Goal: Task Accomplishment & Management: Manage account settings

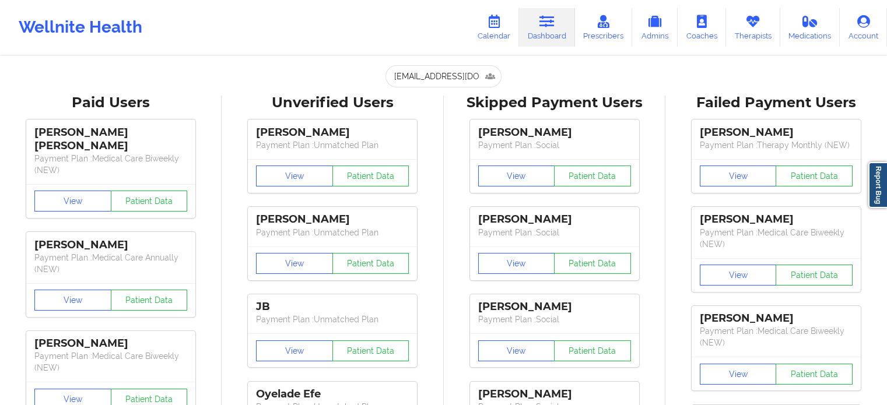
click at [508, 24] on link "Calendar" at bounding box center [494, 27] width 50 height 38
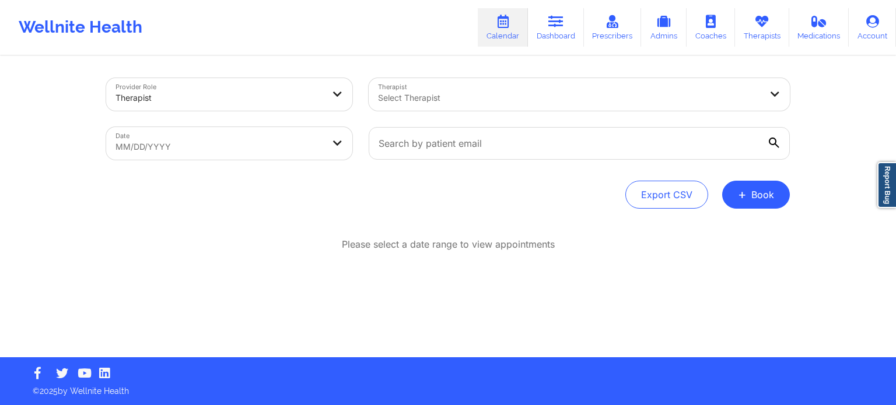
click at [460, 103] on div at bounding box center [569, 98] width 383 height 14
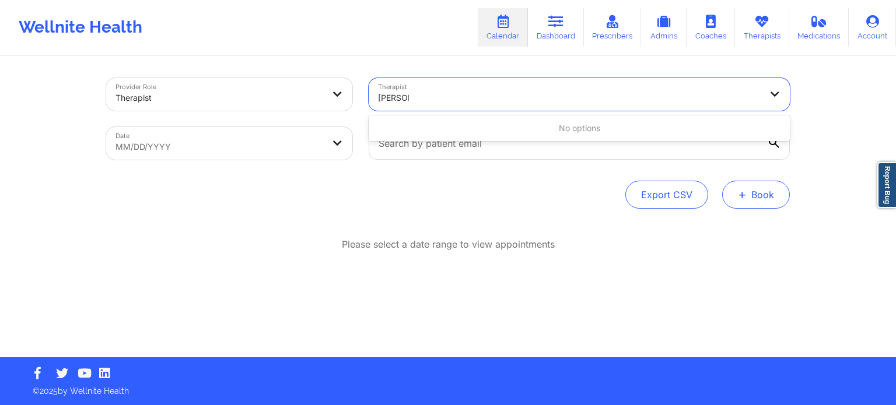
type input "[PERSON_NAME]"
click at [784, 197] on button "+ Book" at bounding box center [756, 195] width 68 height 28
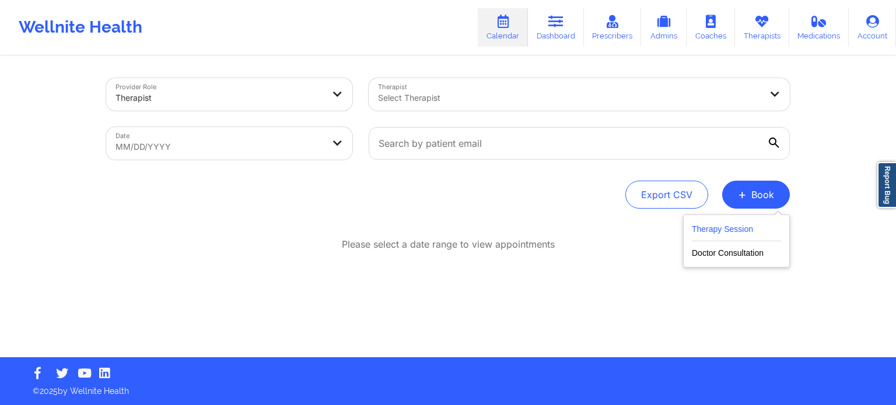
click at [709, 228] on button "Therapy Session" at bounding box center [736, 231] width 89 height 19
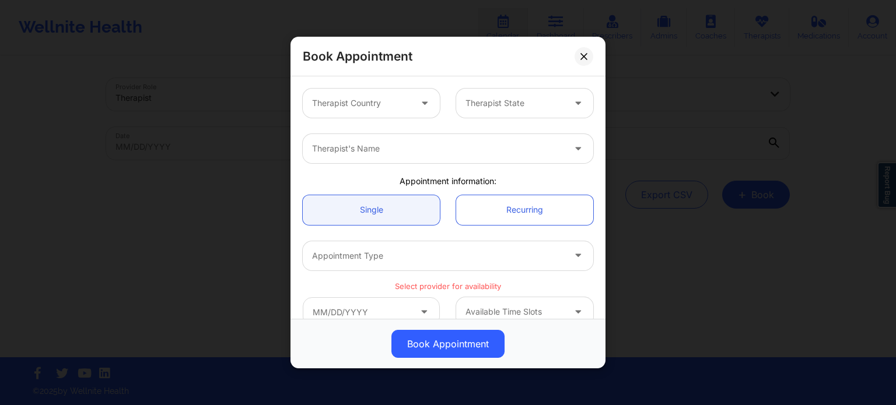
click at [408, 100] on div at bounding box center [361, 103] width 99 height 14
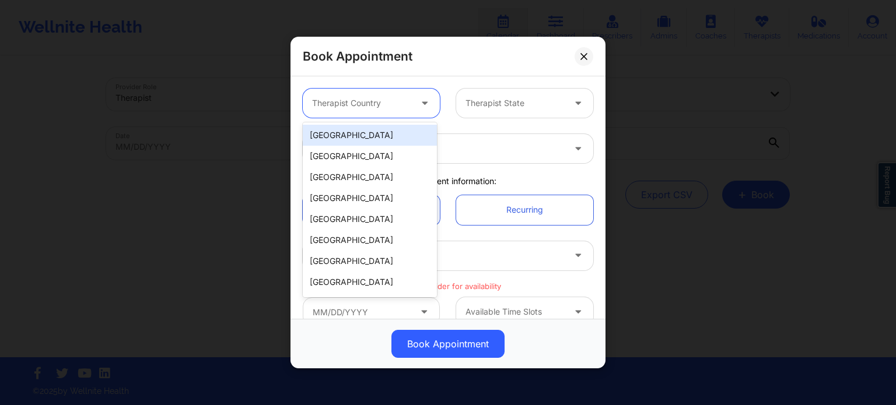
click at [366, 139] on div "[GEOGRAPHIC_DATA]" at bounding box center [370, 135] width 134 height 21
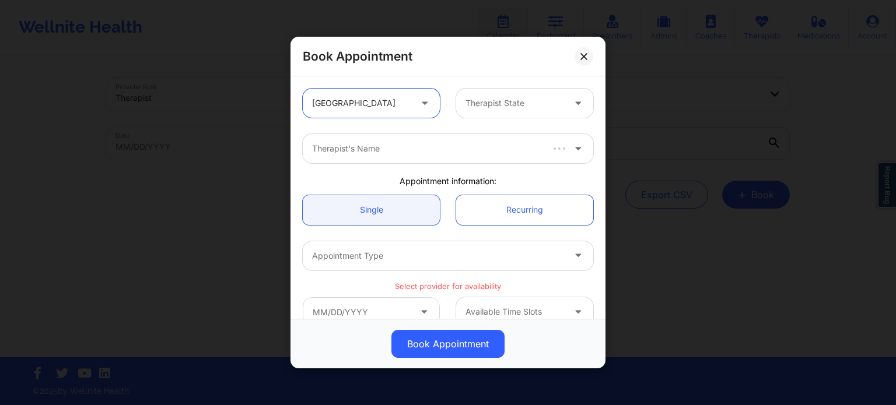
click at [510, 102] on div at bounding box center [514, 103] width 99 height 14
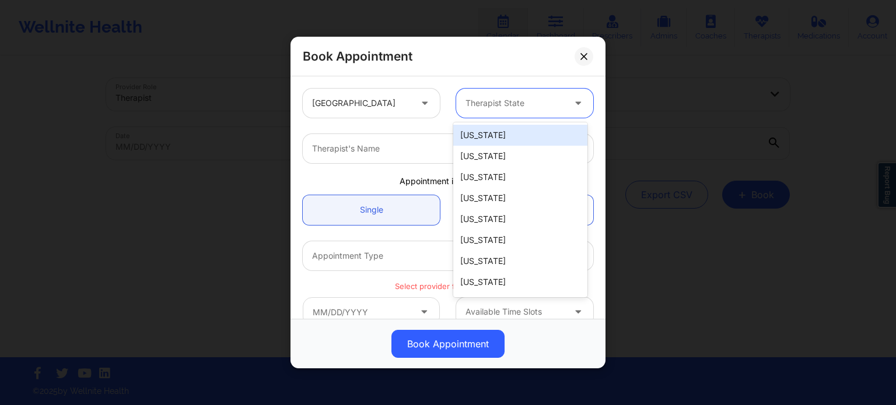
type input "f"
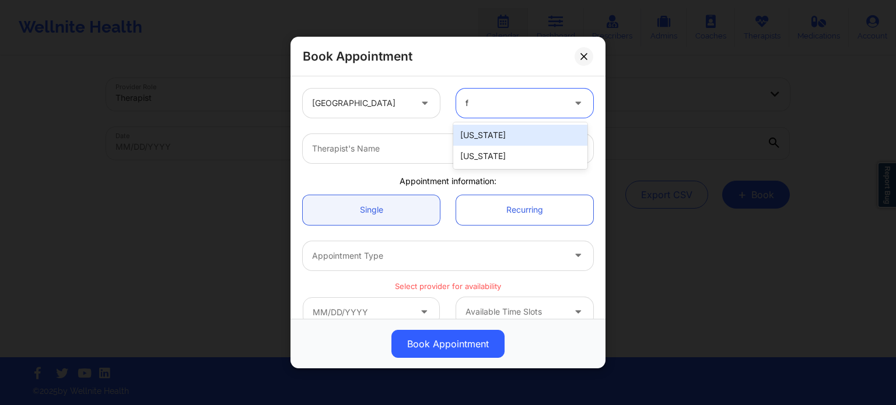
click at [476, 160] on div "[US_STATE]" at bounding box center [520, 156] width 134 height 21
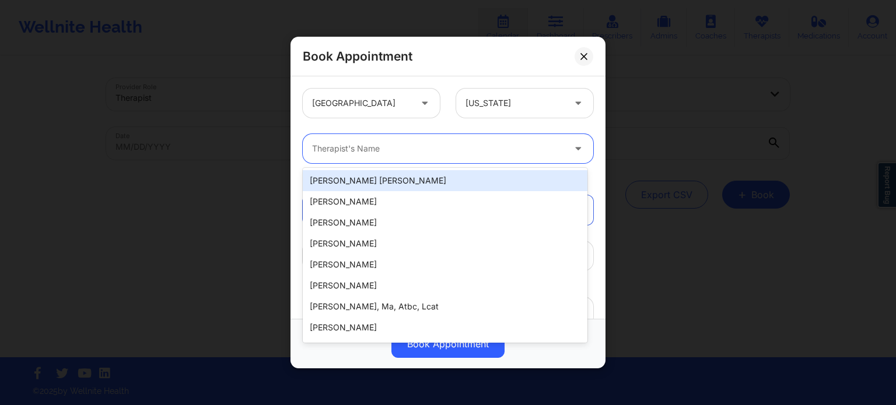
click at [418, 148] on div at bounding box center [438, 149] width 252 height 14
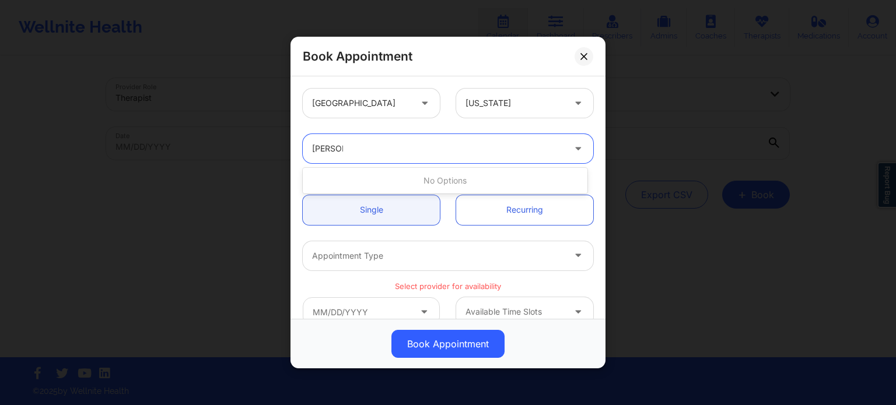
type input "[PERSON_NAME]"
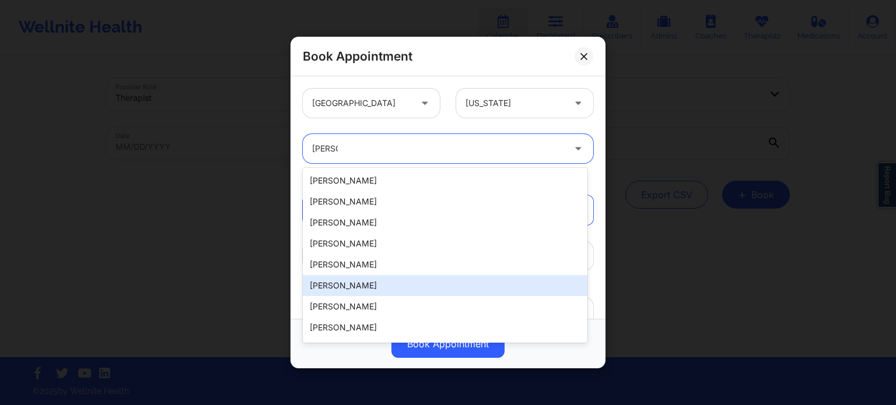
click at [384, 312] on div "[PERSON_NAME]" at bounding box center [445, 306] width 285 height 21
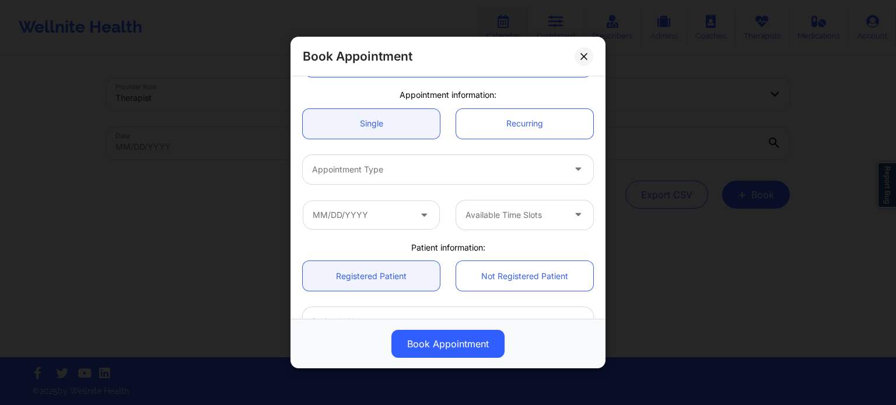
scroll to position [117, 0]
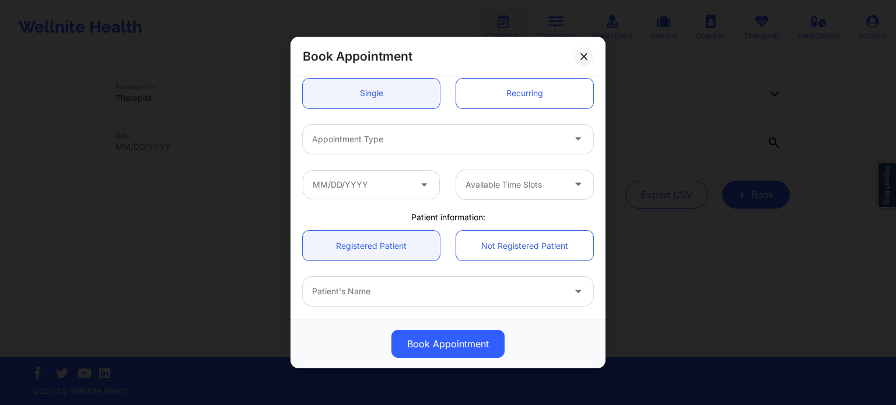
click at [398, 142] on div at bounding box center [438, 139] width 252 height 14
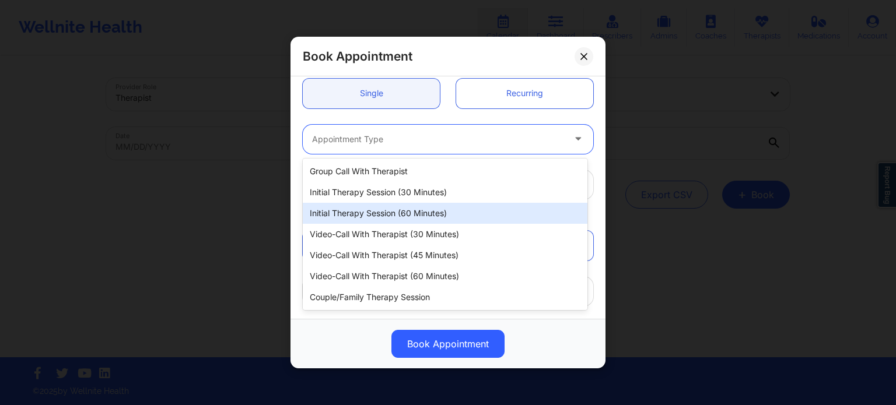
click at [380, 215] on div "Initial Therapy Session (60 minutes)" at bounding box center [445, 213] width 285 height 21
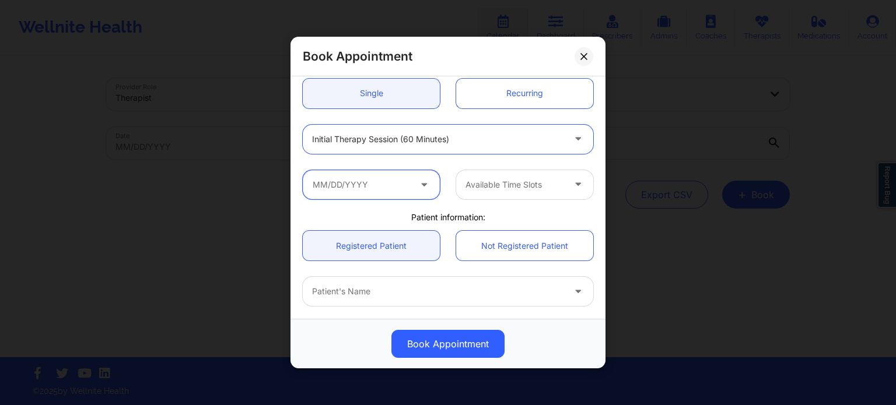
click at [365, 182] on input "text" at bounding box center [371, 184] width 137 height 29
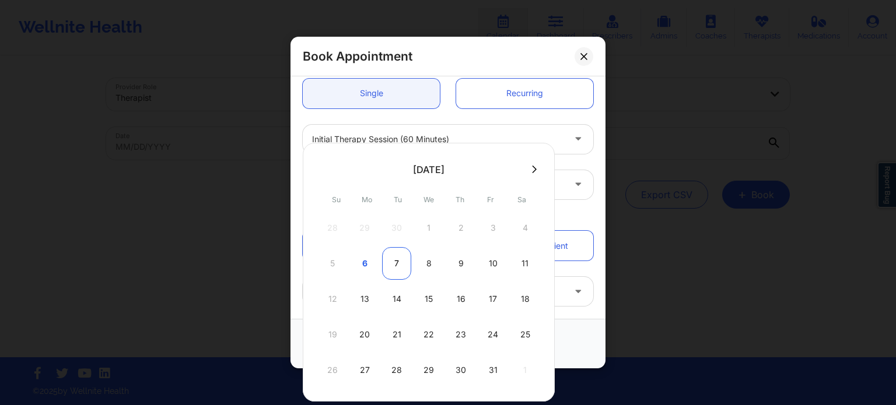
click at [395, 265] on div "7" at bounding box center [396, 263] width 29 height 33
type input "[DATE]"
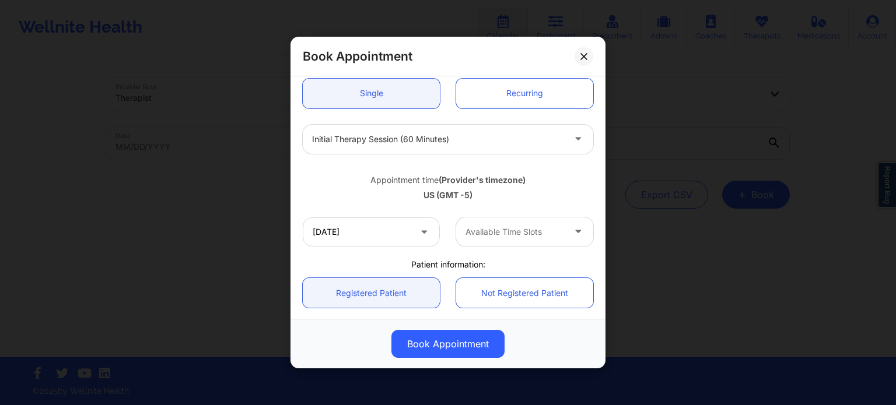
click at [490, 239] on div at bounding box center [514, 232] width 99 height 14
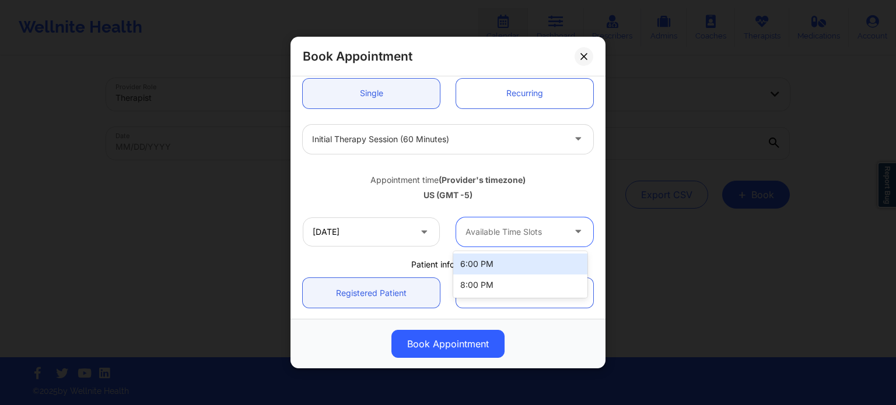
click at [490, 268] on div "6:00 PM" at bounding box center [520, 264] width 134 height 21
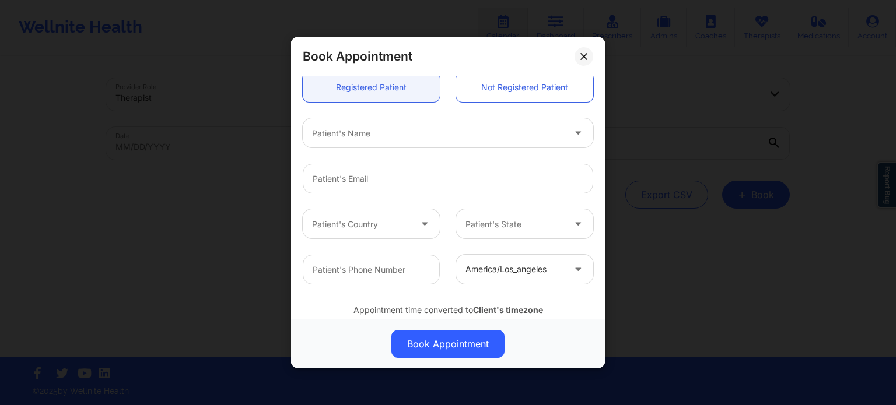
scroll to position [350, 0]
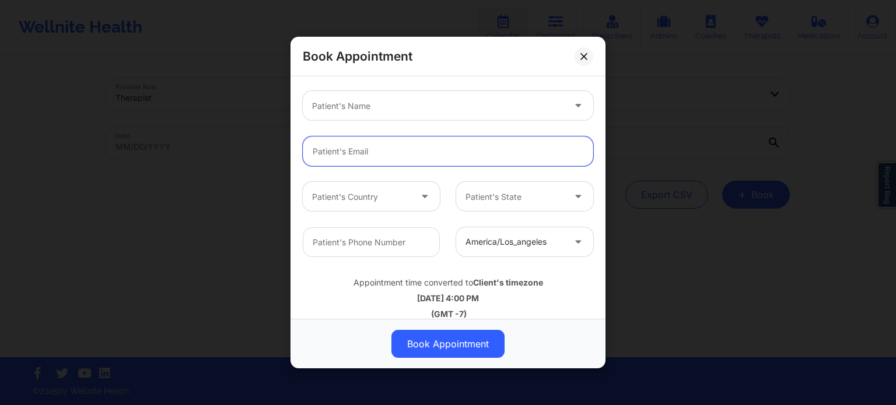
click at [355, 153] on input "email" at bounding box center [448, 151] width 290 height 30
paste input "[EMAIL_ADDRESS][DOMAIN_NAME]"
type input "[EMAIL_ADDRESS][DOMAIN_NAME]"
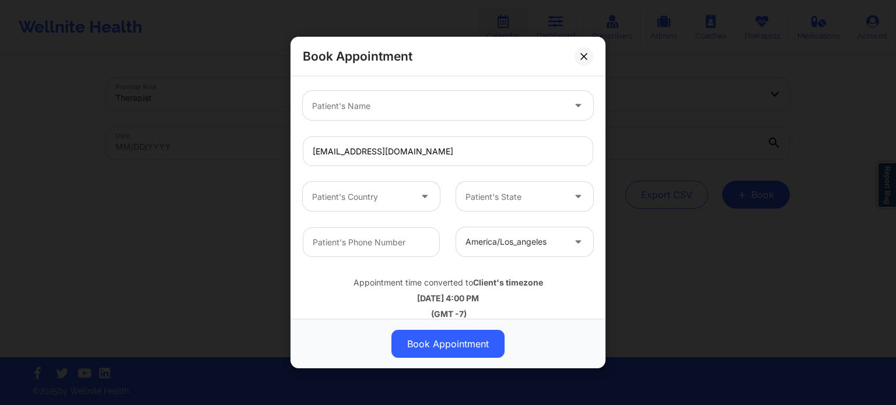
click at [404, 113] on div "Patient's Name" at bounding box center [434, 105] width 262 height 29
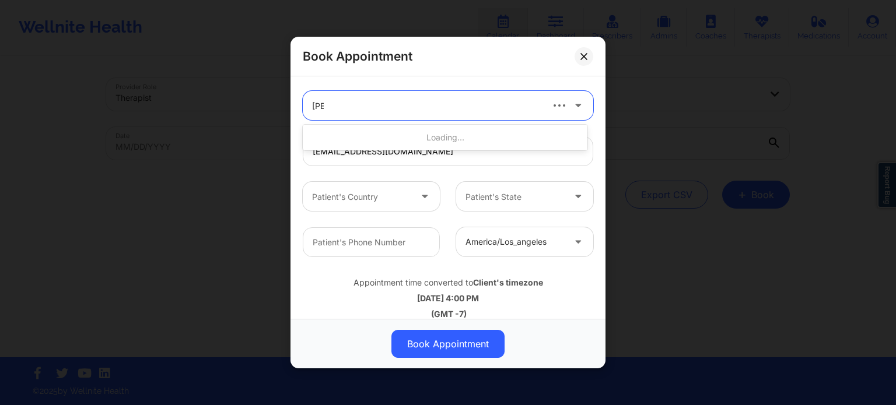
type input "[PERSON_NAME]"
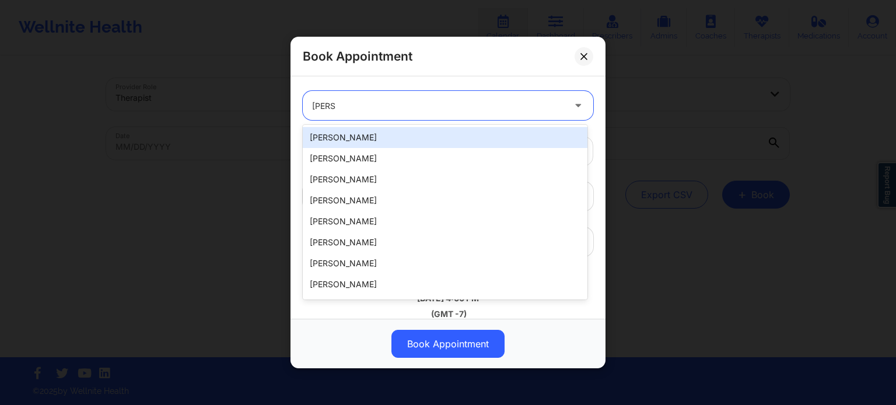
click at [454, 141] on div "[PERSON_NAME]" at bounding box center [445, 137] width 285 height 21
type input "[PERSON_NAME][EMAIL_ADDRESS][DOMAIN_NAME]"
type input "[PHONE_NUMBER]"
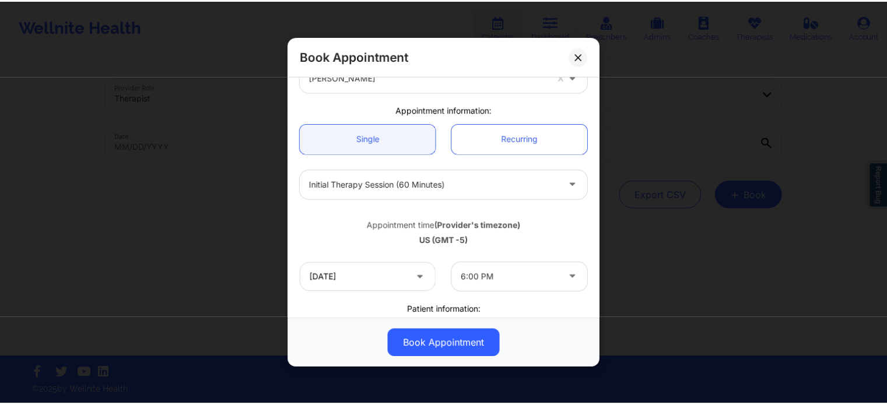
scroll to position [363, 0]
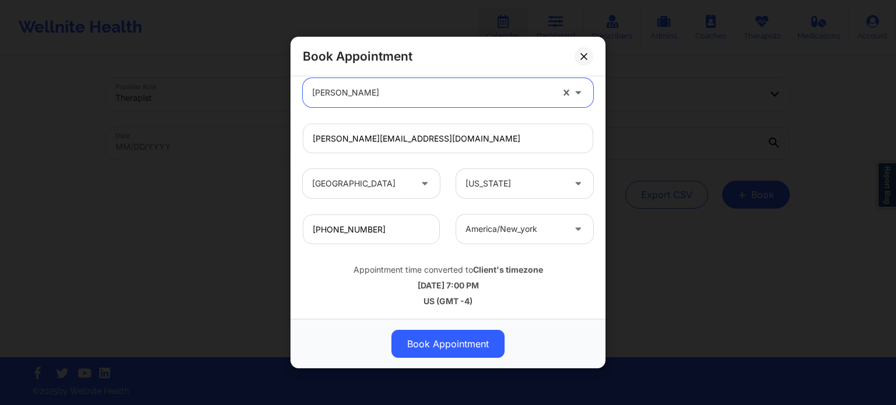
click at [467, 350] on button "Book Appointment" at bounding box center [447, 344] width 113 height 28
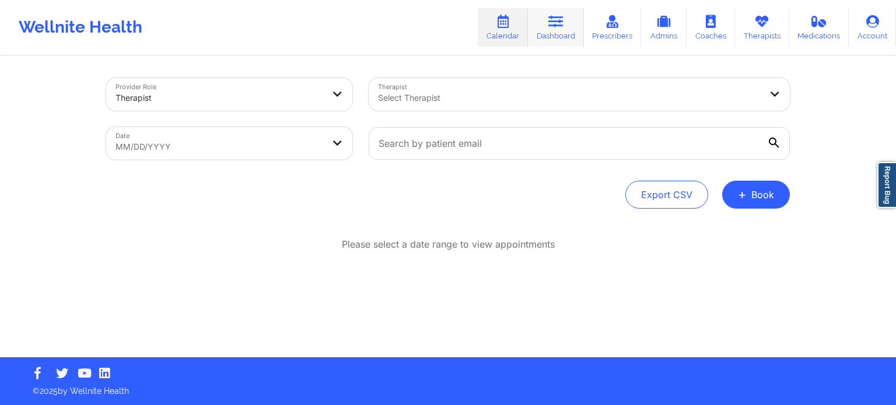
click at [555, 40] on link "Dashboard" at bounding box center [556, 27] width 56 height 38
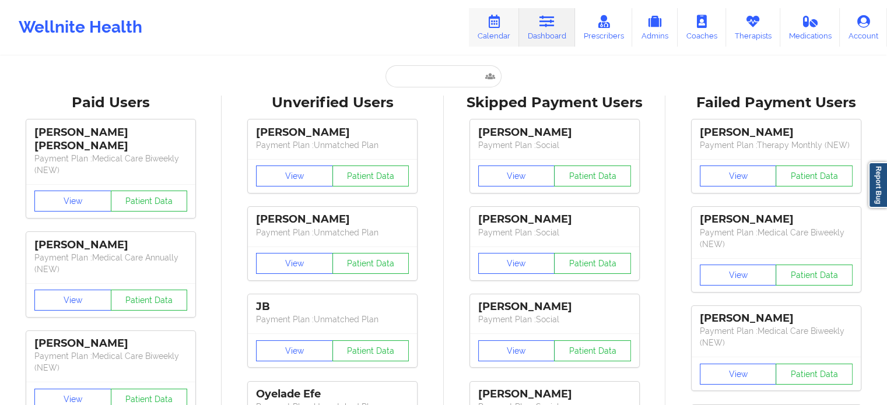
click at [515, 13] on link "Calendar" at bounding box center [494, 27] width 50 height 38
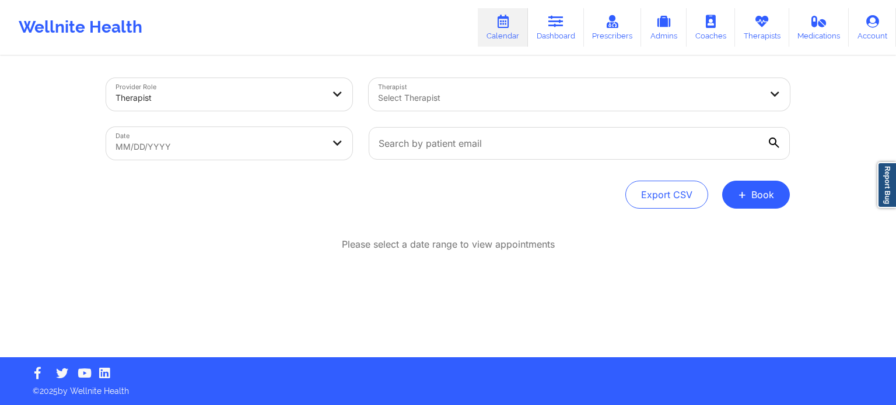
click at [458, 97] on div at bounding box center [569, 98] width 383 height 14
type input "kacyn"
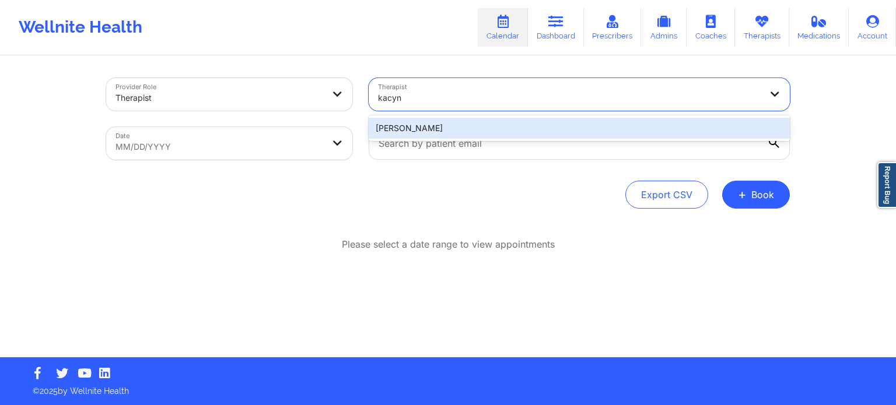
click at [453, 132] on div "[PERSON_NAME]" at bounding box center [579, 128] width 421 height 21
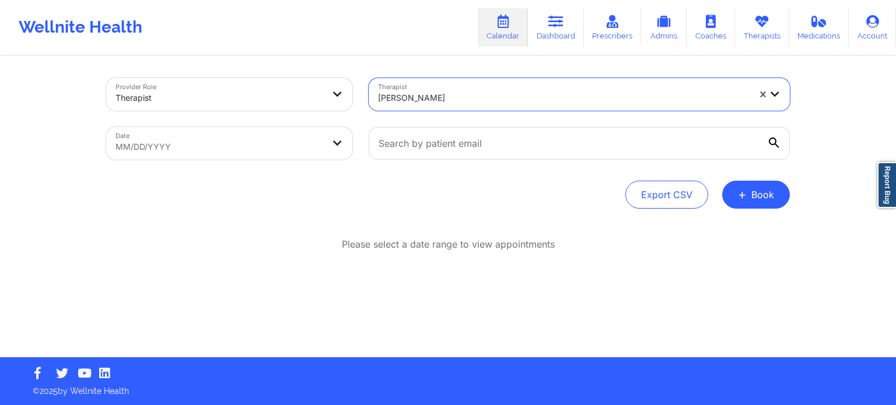
click at [184, 147] on body "Wellnite Health Calendar Dashboard Prescribers Admins Coaches Therapists Medica…" at bounding box center [448, 202] width 896 height 405
select select "2025-8"
select select "2025-9"
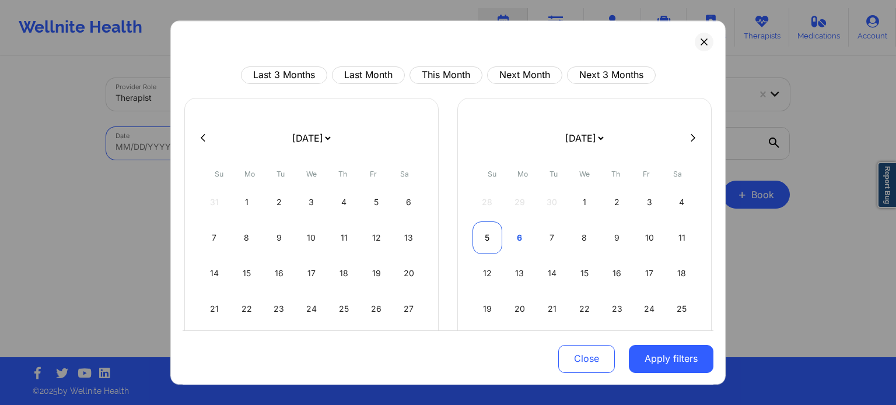
click at [491, 241] on div "5" at bounding box center [487, 238] width 30 height 33
select select "2025-9"
select select "2025-10"
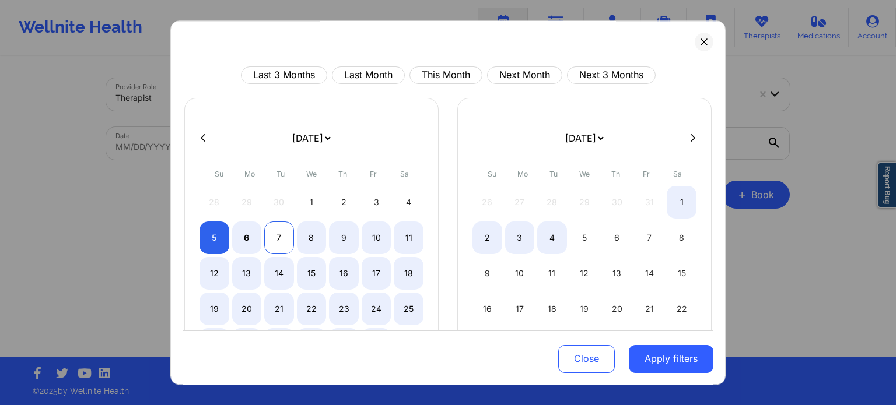
select select "2025-9"
select select "2025-10"
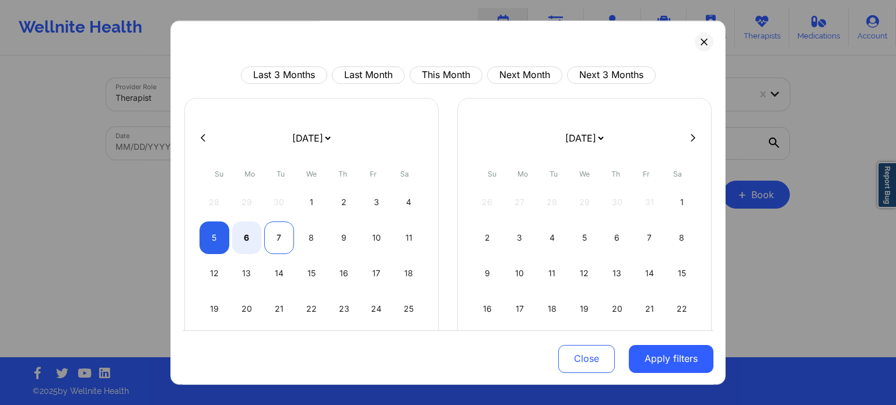
click at [275, 237] on div "7" at bounding box center [279, 238] width 30 height 33
select select "2025-9"
select select "2025-10"
click at [688, 359] on button "Apply filters" at bounding box center [671, 359] width 85 height 28
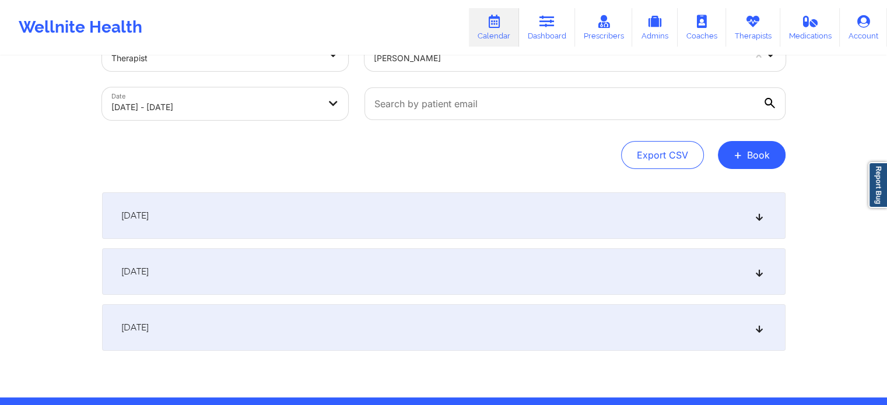
scroll to position [79, 0]
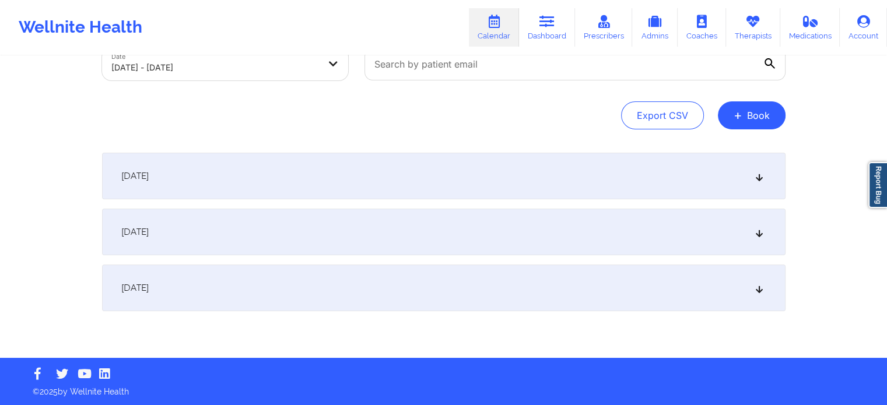
click at [252, 249] on div "[DATE]" at bounding box center [443, 232] width 683 height 47
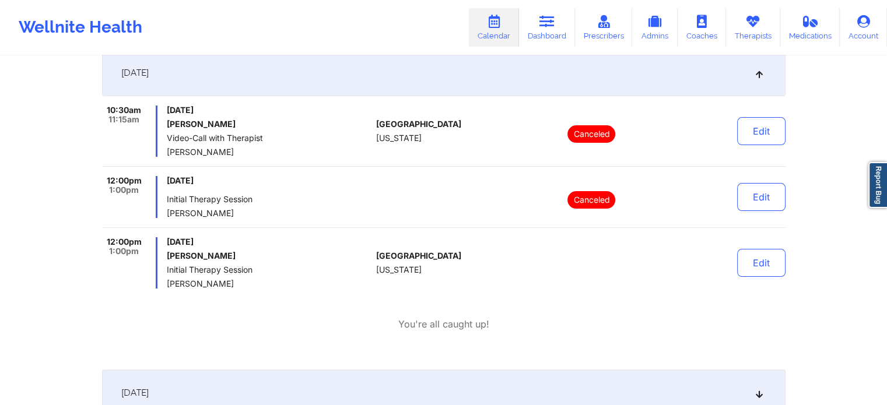
scroll to position [254, 0]
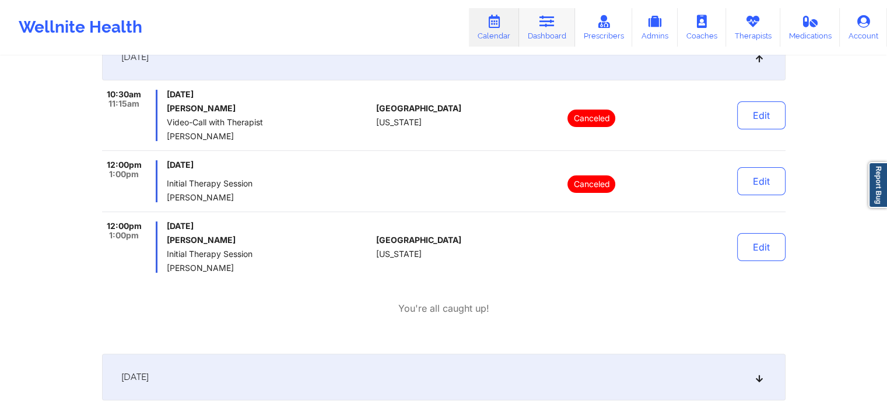
click at [538, 40] on link "Dashboard" at bounding box center [547, 27] width 56 height 38
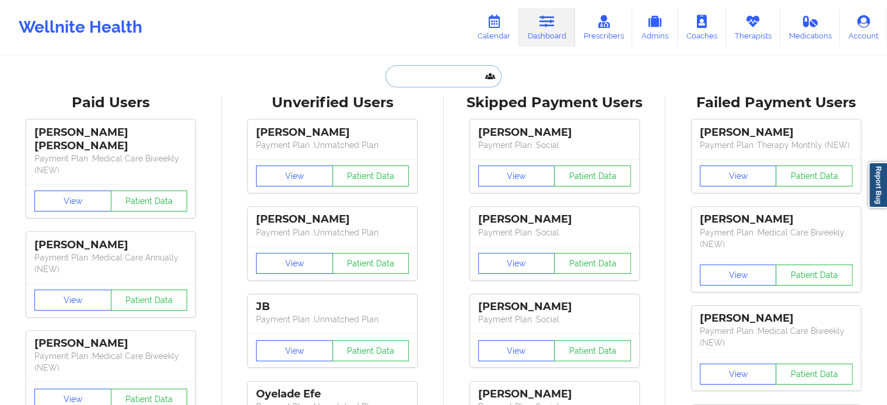
click at [408, 68] on input "text" at bounding box center [442, 76] width 115 height 22
paste input "[EMAIL_ADDRESS][DOMAIN_NAME]"
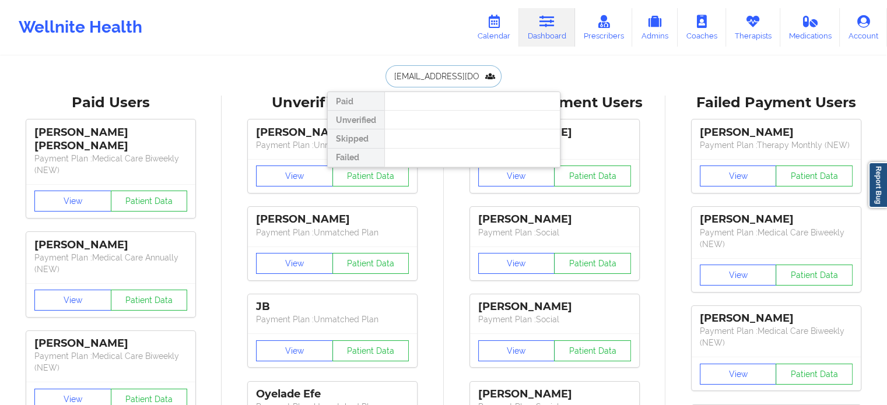
drag, startPoint x: 481, startPoint y: 80, endPoint x: 174, endPoint y: 31, distance: 310.5
paste input "[PERSON_NAME]"
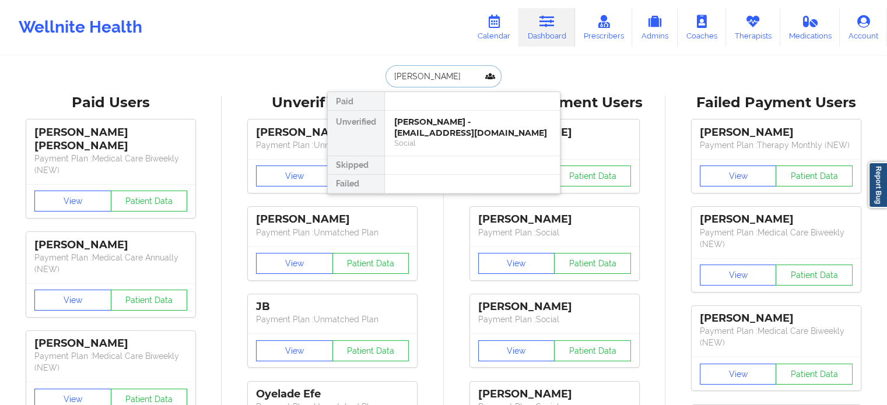
type input "[PERSON_NAME]"
click at [485, 31] on link "Calendar" at bounding box center [494, 27] width 50 height 38
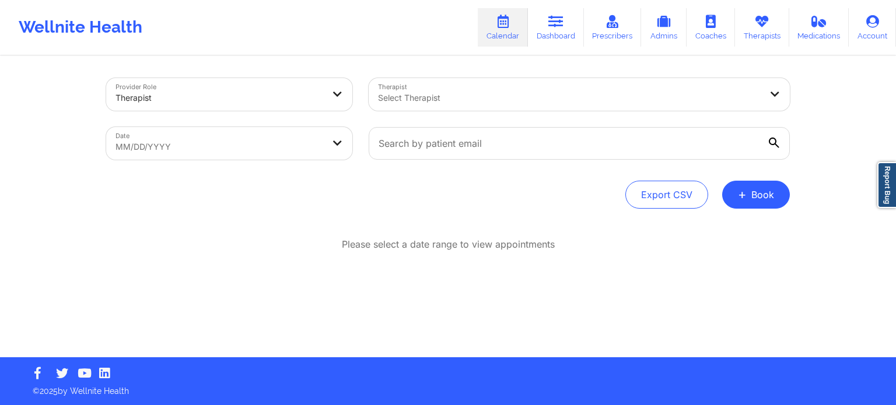
click at [468, 100] on div at bounding box center [569, 98] width 383 height 14
type input "[PERSON_NAME]"
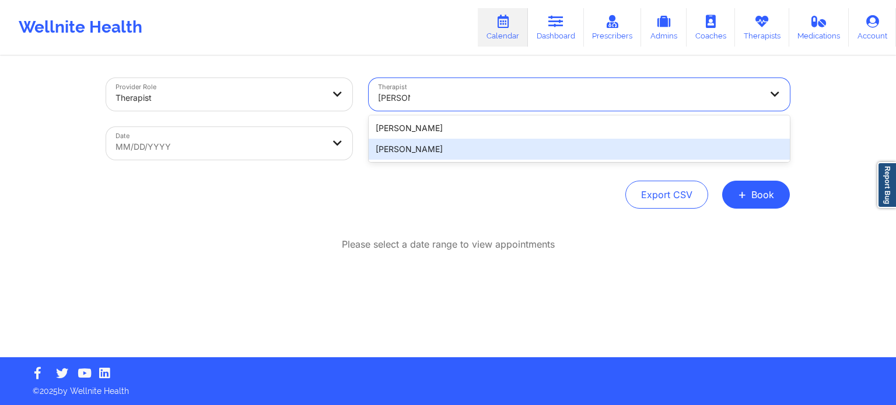
click at [452, 149] on div "[PERSON_NAME]" at bounding box center [579, 149] width 421 height 21
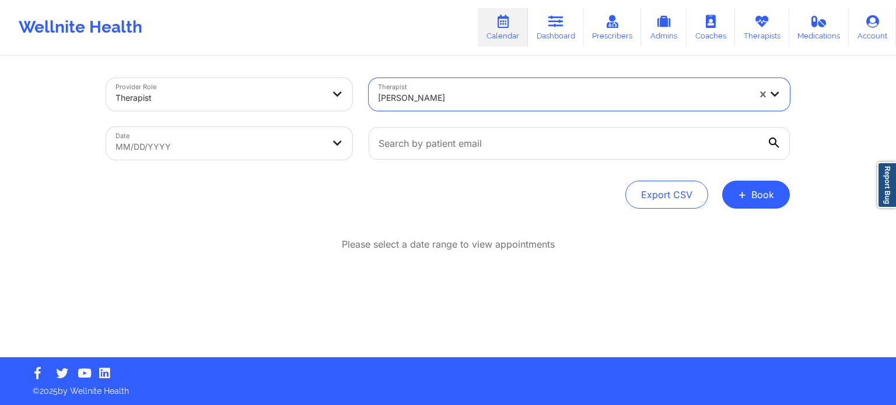
click at [244, 156] on body "Wellnite Health Calendar Dashboard Prescribers Admins Coaches Therapists Medica…" at bounding box center [448, 202] width 896 height 405
select select "2025-8"
select select "2025-9"
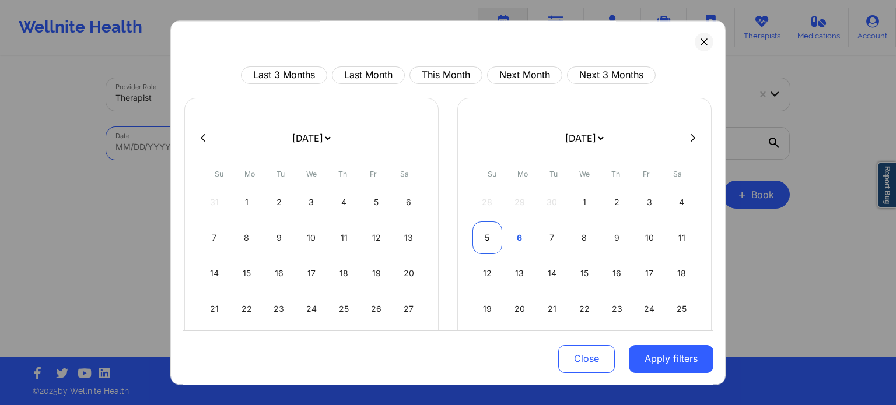
click at [492, 244] on div "5" at bounding box center [487, 238] width 30 height 33
select select "2025-9"
select select "2025-10"
select select "2025-9"
select select "2025-10"
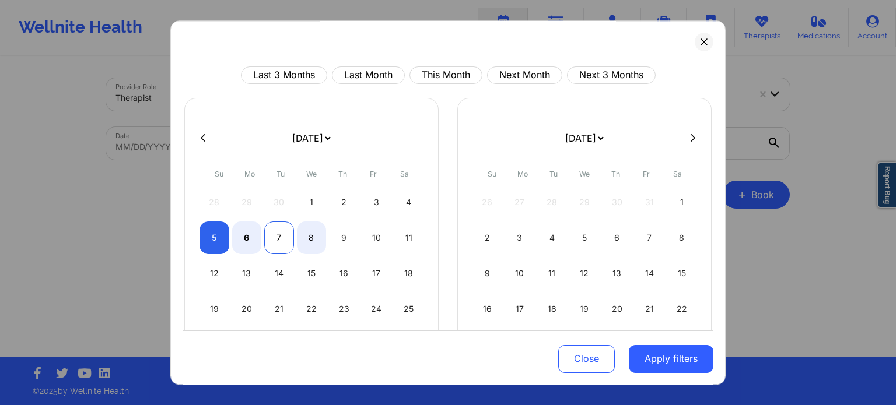
click at [278, 235] on div "7" at bounding box center [279, 238] width 30 height 33
select select "2025-9"
select select "2025-10"
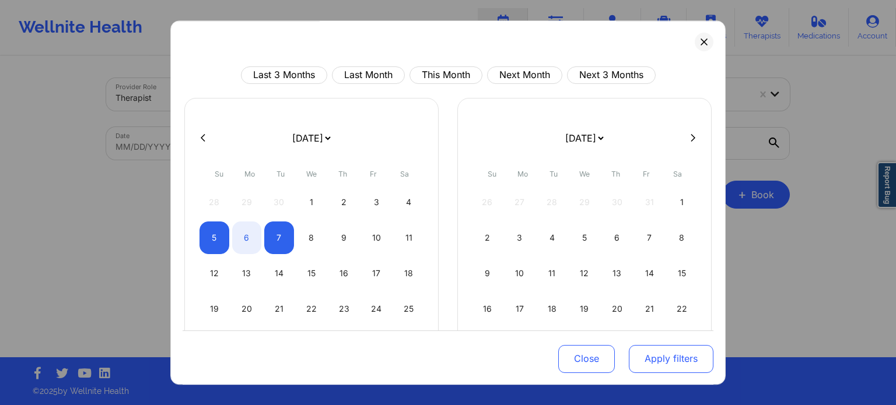
click at [692, 369] on button "Apply filters" at bounding box center [671, 359] width 85 height 28
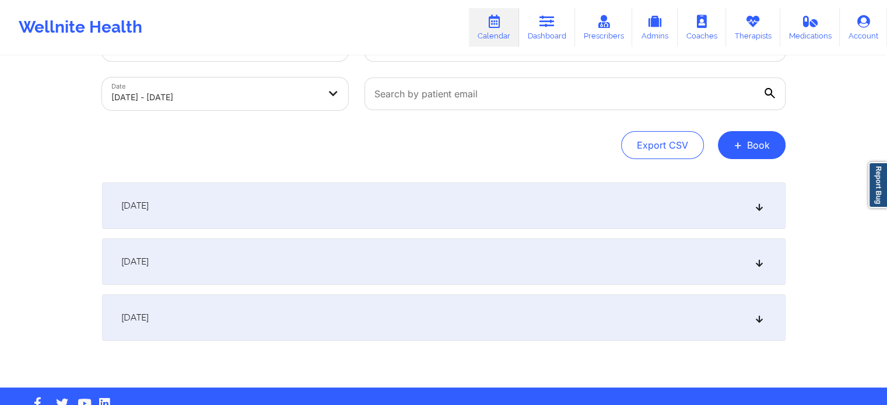
scroll to position [79, 0]
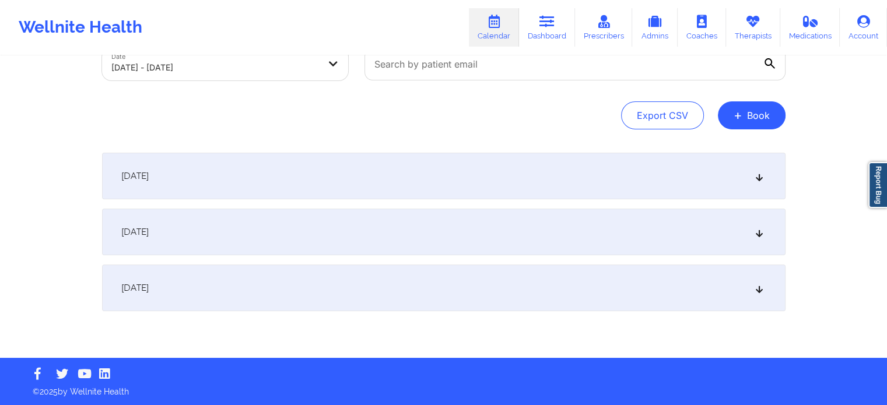
click at [219, 231] on div "[DATE]" at bounding box center [443, 232] width 683 height 47
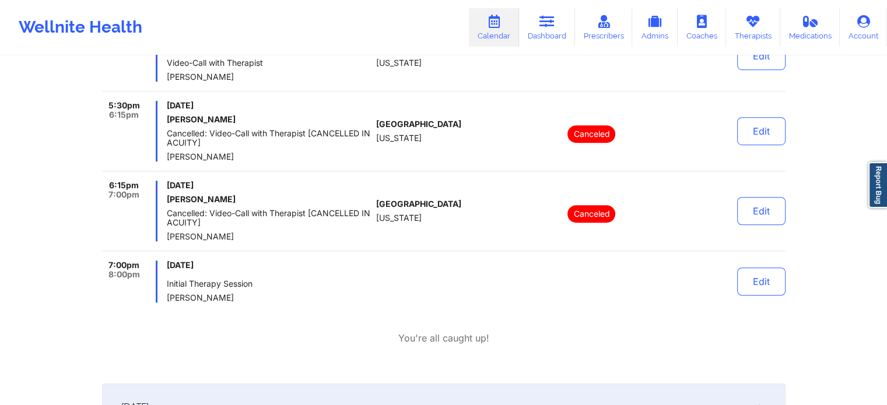
scroll to position [779, 0]
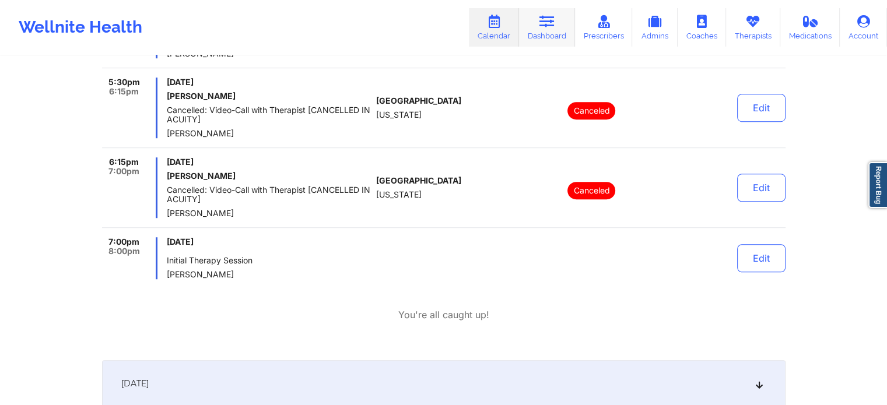
drag, startPoint x: 541, startPoint y: 34, endPoint x: 528, endPoint y: 38, distance: 13.3
click at [541, 34] on link "Dashboard" at bounding box center [547, 27] width 56 height 38
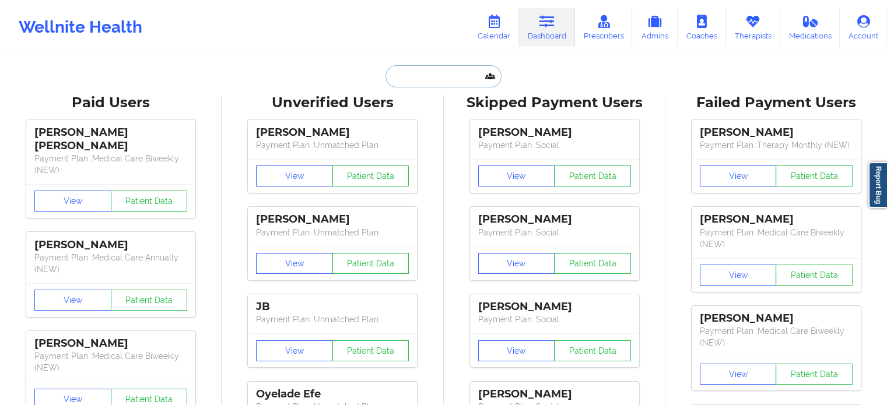
click at [422, 67] on input "text" at bounding box center [442, 76] width 115 height 22
paste input "[EMAIL_ADDRESS][DOMAIN_NAME]"
type input "[EMAIL_ADDRESS][DOMAIN_NAME]"
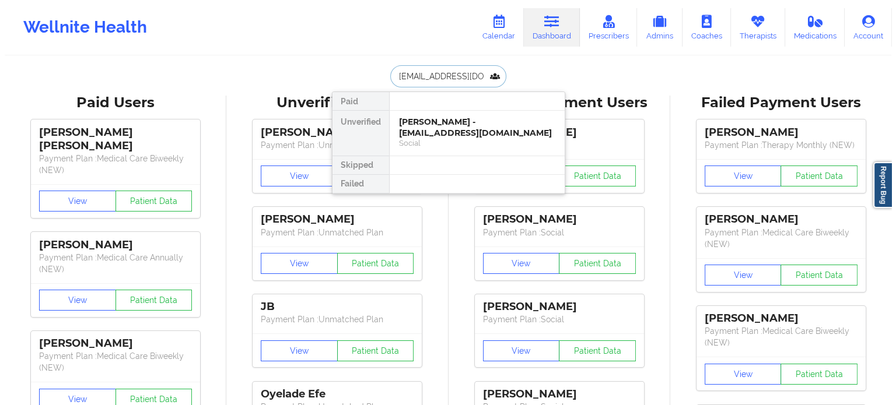
scroll to position [0, 37]
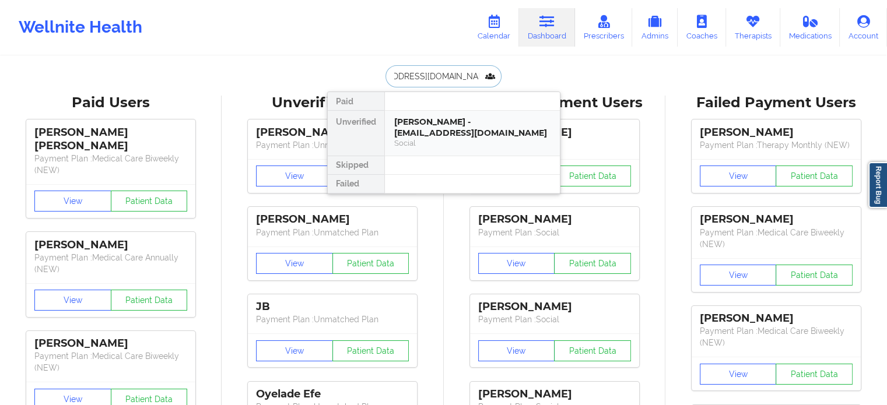
click at [417, 114] on div "[PERSON_NAME] - [EMAIL_ADDRESS][DOMAIN_NAME] Social" at bounding box center [472, 133] width 175 height 45
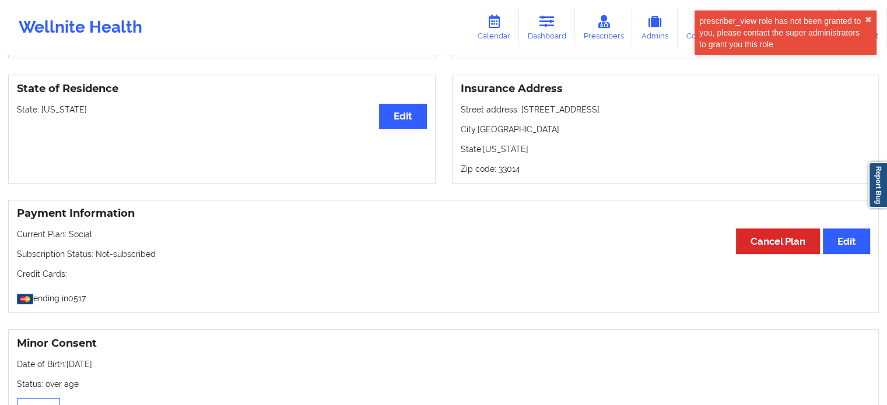
scroll to position [481, 0]
click at [549, 34] on link "Dashboard" at bounding box center [547, 27] width 56 height 38
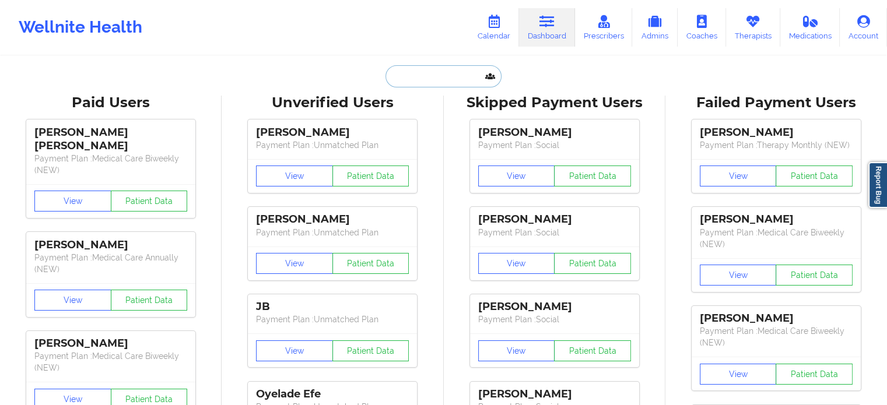
click at [432, 81] on input "text" at bounding box center [442, 76] width 115 height 22
paste input "[EMAIL_ADDRESS][DOMAIN_NAME]"
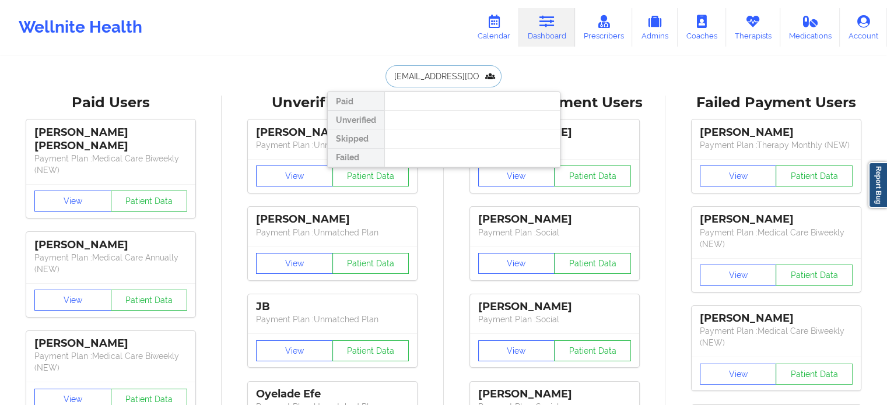
drag, startPoint x: 486, startPoint y: 74, endPoint x: 273, endPoint y: 61, distance: 212.6
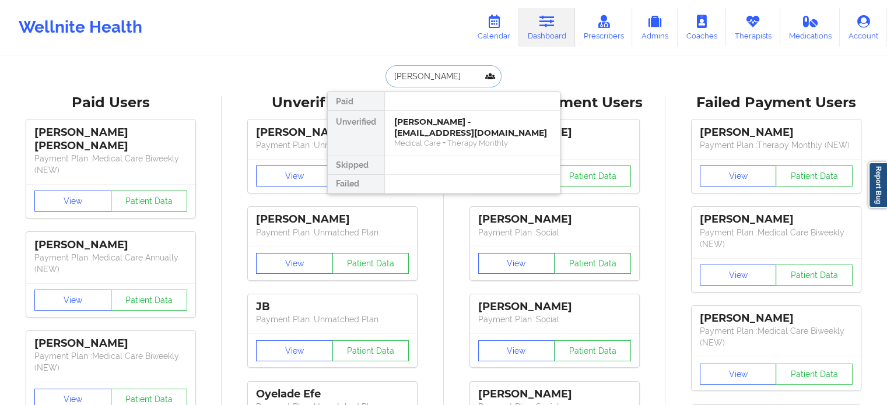
click at [451, 73] on input "[PERSON_NAME]" at bounding box center [442, 76] width 115 height 22
click at [451, 69] on input "[PERSON_NAME]" at bounding box center [442, 76] width 115 height 22
paste input "[EMAIL_ADDRESS][DOMAIN_NAME]"
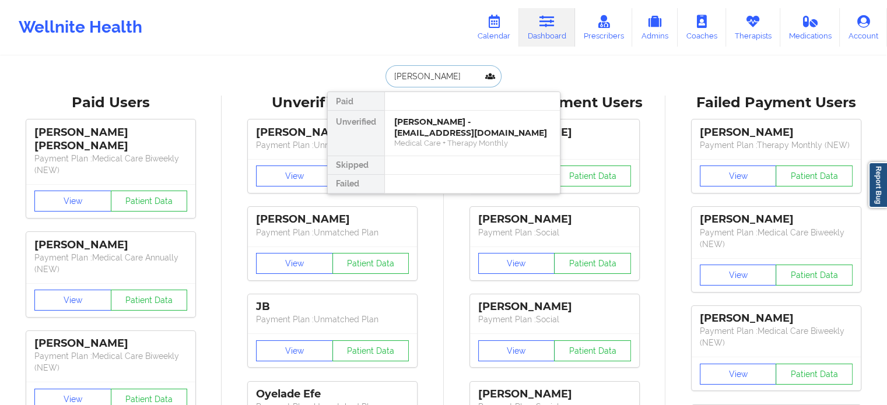
type input "[EMAIL_ADDRESS][DOMAIN_NAME]"
click at [467, 136] on div "[PERSON_NAME] - [EMAIL_ADDRESS][DOMAIN_NAME]" at bounding box center [472, 128] width 156 height 22
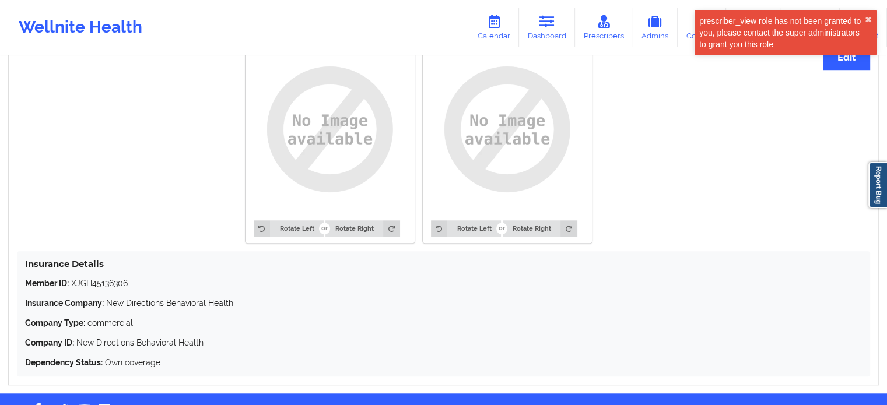
scroll to position [947, 0]
